Goal: Information Seeking & Learning: Learn about a topic

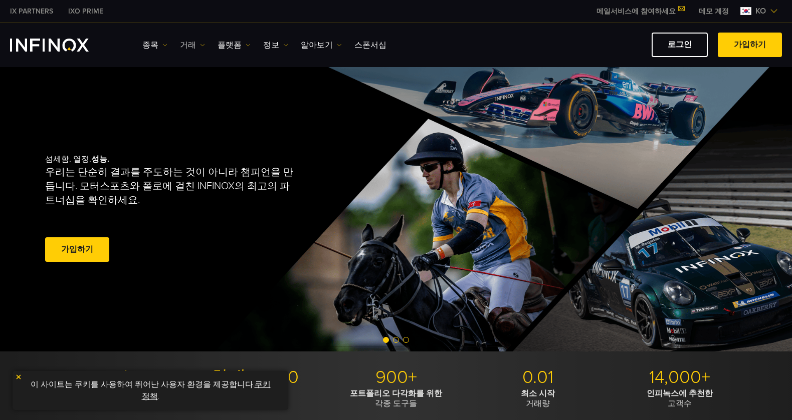
click at [187, 42] on link "거래" at bounding box center [192, 45] width 25 height 12
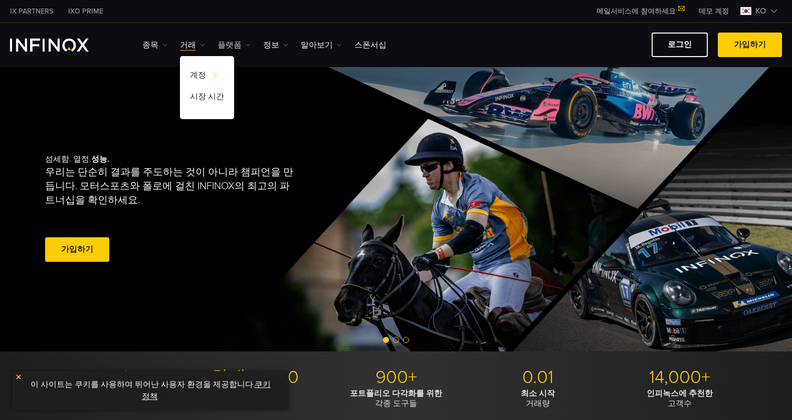
click at [221, 43] on link "플랫폼" at bounding box center [233, 45] width 33 height 12
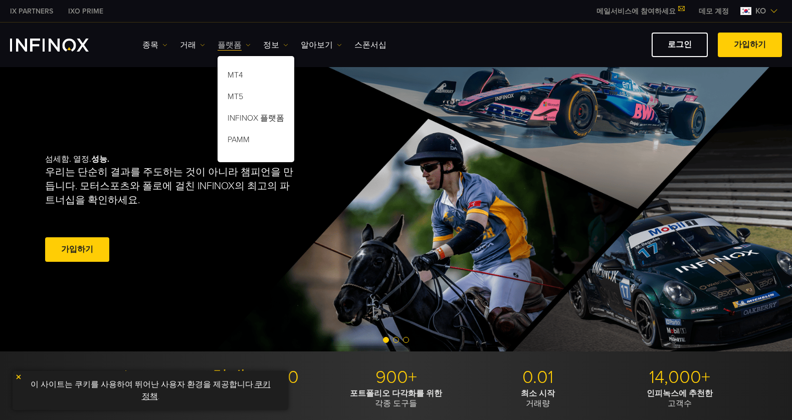
click at [228, 45] on link "플랫폼" at bounding box center [233, 45] width 33 height 12
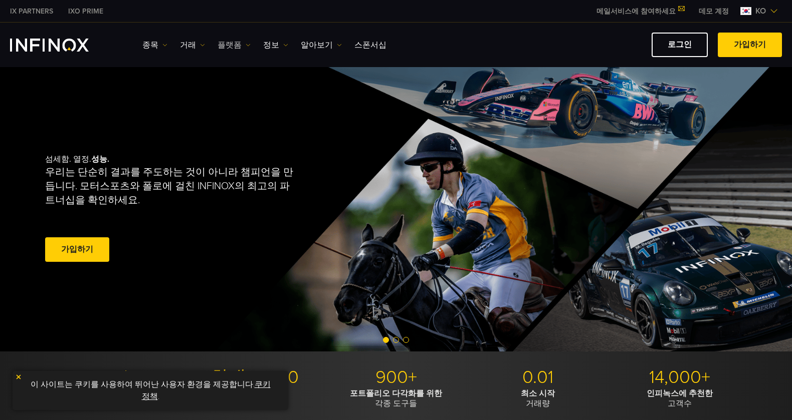
click at [228, 45] on link "플랫폼" at bounding box center [233, 45] width 33 height 12
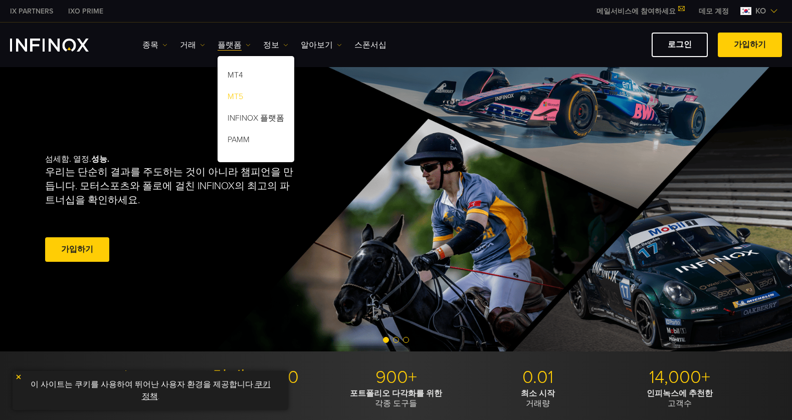
click at [231, 90] on link "MT5" at bounding box center [255, 99] width 77 height 22
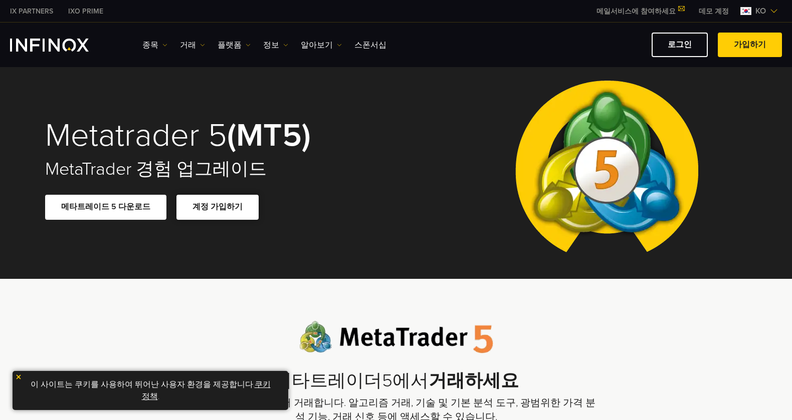
click at [217, 207] on span at bounding box center [217, 207] width 0 height 0
